Goal: Obtain resource: Download file/media

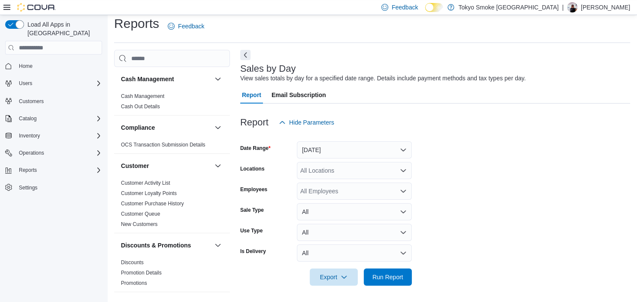
scroll to position [7, 0]
click at [320, 149] on button "[DATE]" at bounding box center [354, 149] width 115 height 17
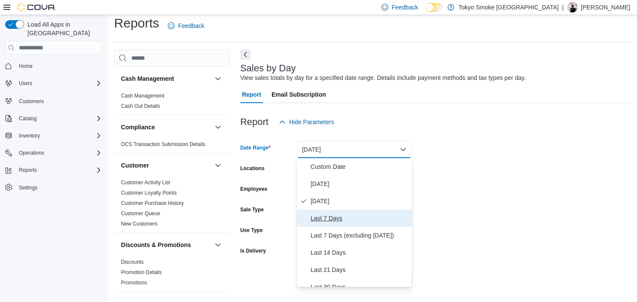
click at [330, 216] on span "Last 7 Days" at bounding box center [360, 218] width 98 height 10
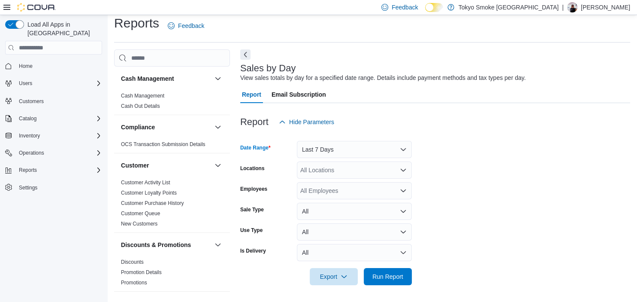
click at [333, 168] on div "All Locations" at bounding box center [354, 169] width 115 height 17
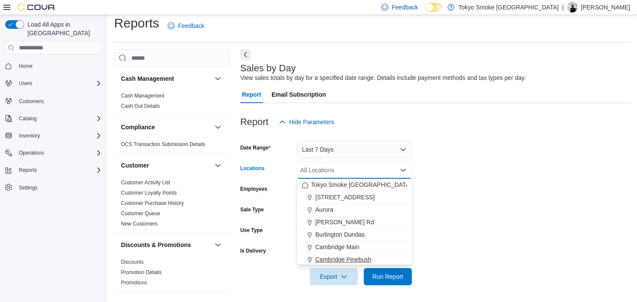
click at [352, 256] on span "Cambridge Pinebush" at bounding box center [343, 259] width 56 height 9
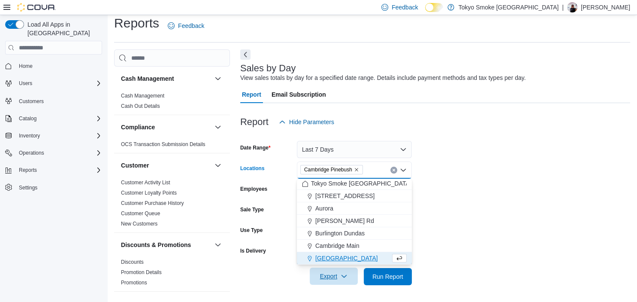
click at [336, 277] on span "Export" at bounding box center [334, 275] width 38 height 17
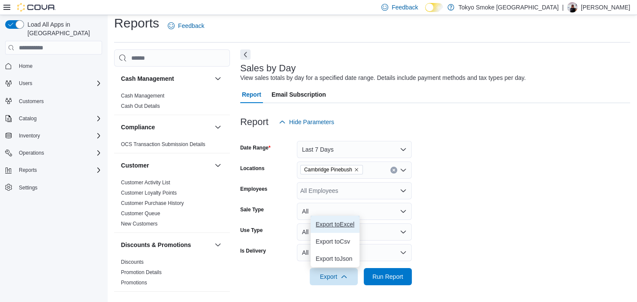
click at [336, 221] on span "Export to Excel" at bounding box center [335, 224] width 39 height 7
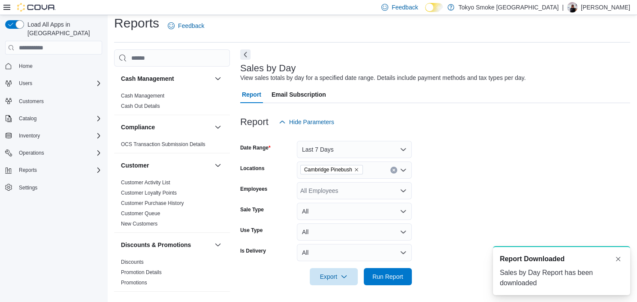
scroll to position [0, 0]
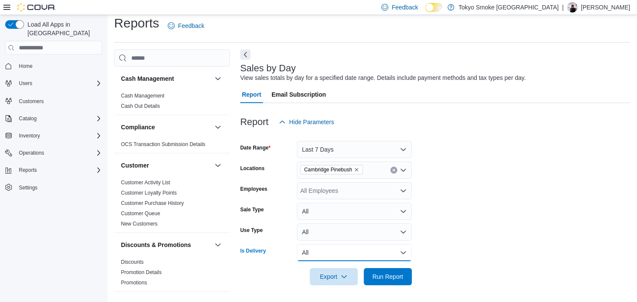
click at [310, 250] on button "All" at bounding box center [354, 252] width 115 height 17
click at [317, 218] on span "Yes" at bounding box center [360, 218] width 98 height 10
click at [376, 271] on span "Run Report" at bounding box center [388, 275] width 38 height 17
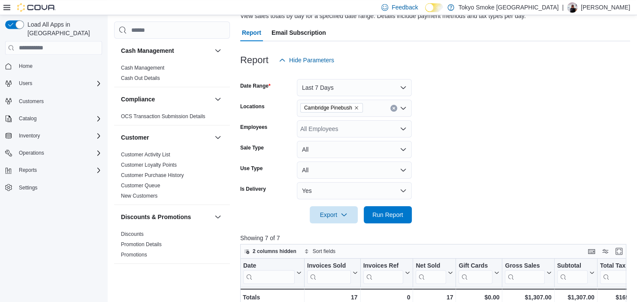
scroll to position [98, 0]
